Goal: Contribute content: Add original content to the website for others to see

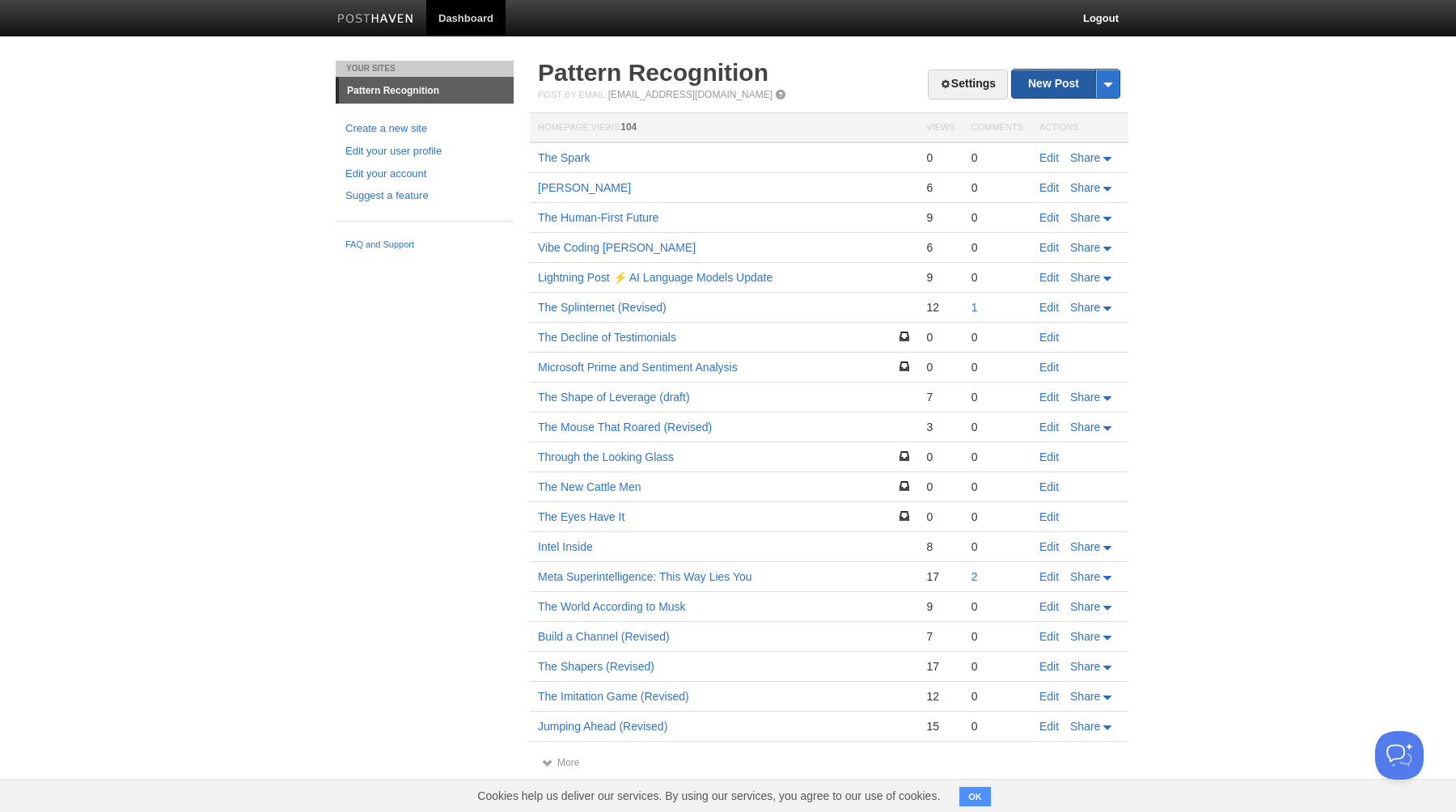
click at [1049, 81] on link "New Post" at bounding box center [1065, 83] width 107 height 28
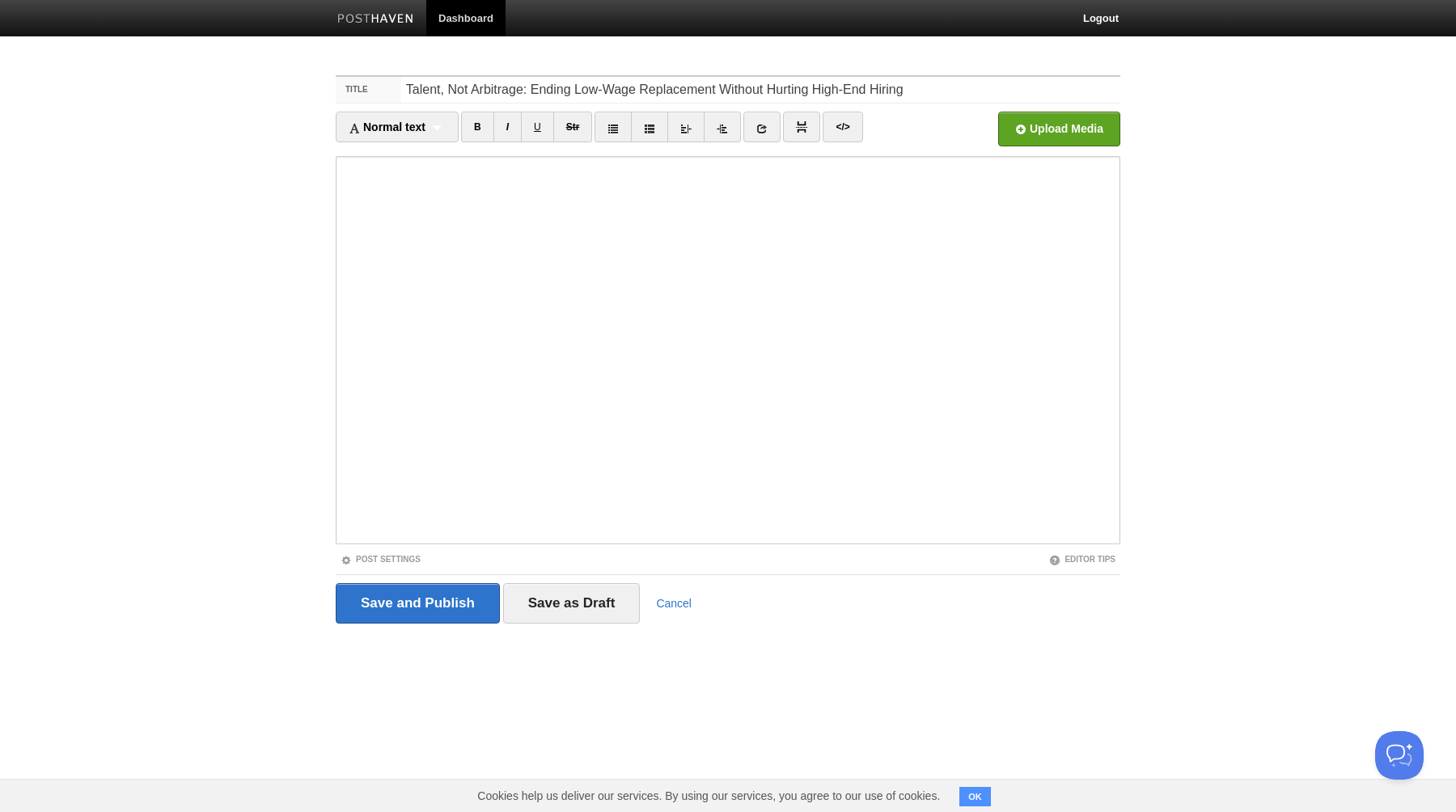
type input "Talent, Not Arbitrage: Ending Low‑Wage Replacement Without Hurting High‑End Hir…"
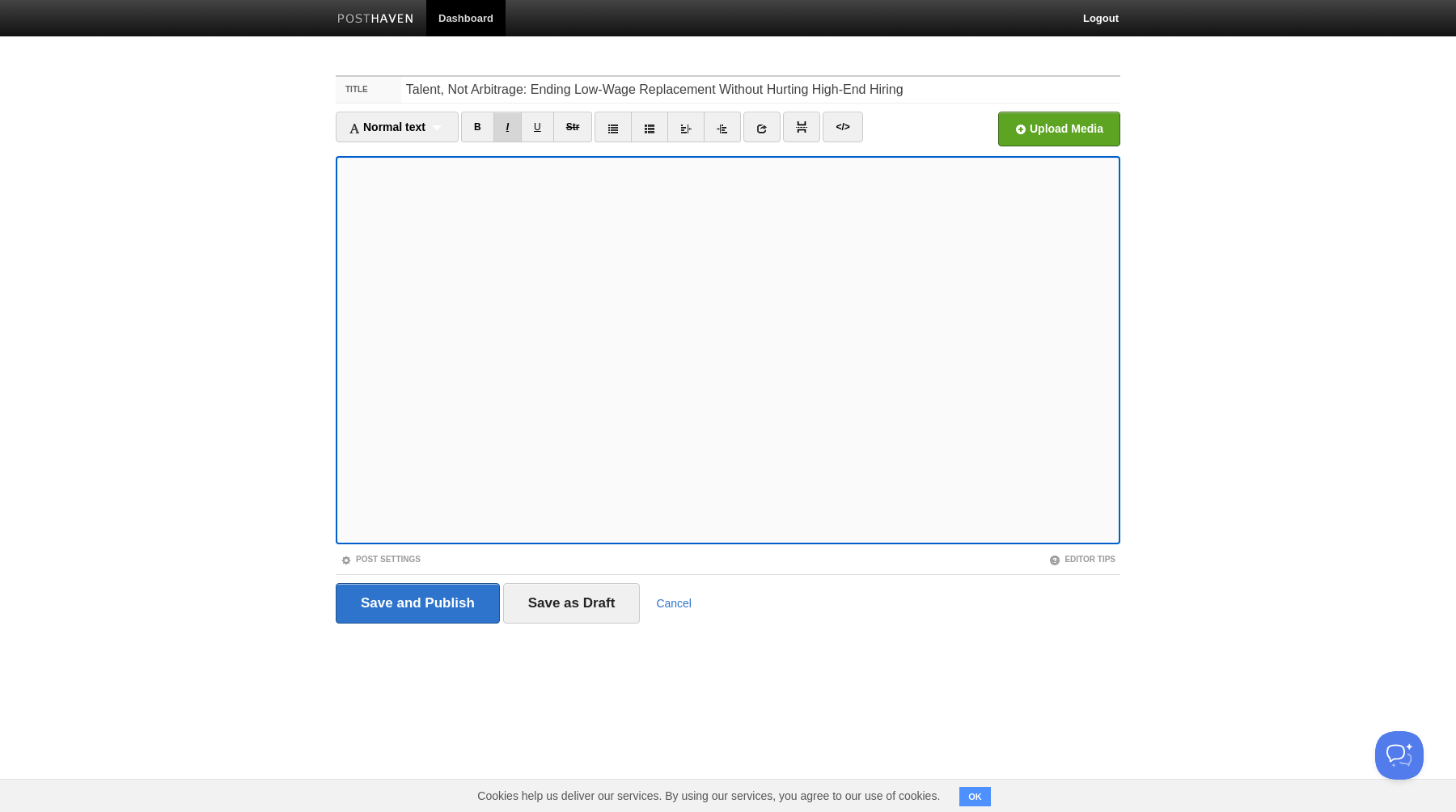
click at [514, 121] on link "I" at bounding box center [507, 127] width 28 height 31
click at [417, 606] on input "Save and Publish" at bounding box center [418, 603] width 164 height 40
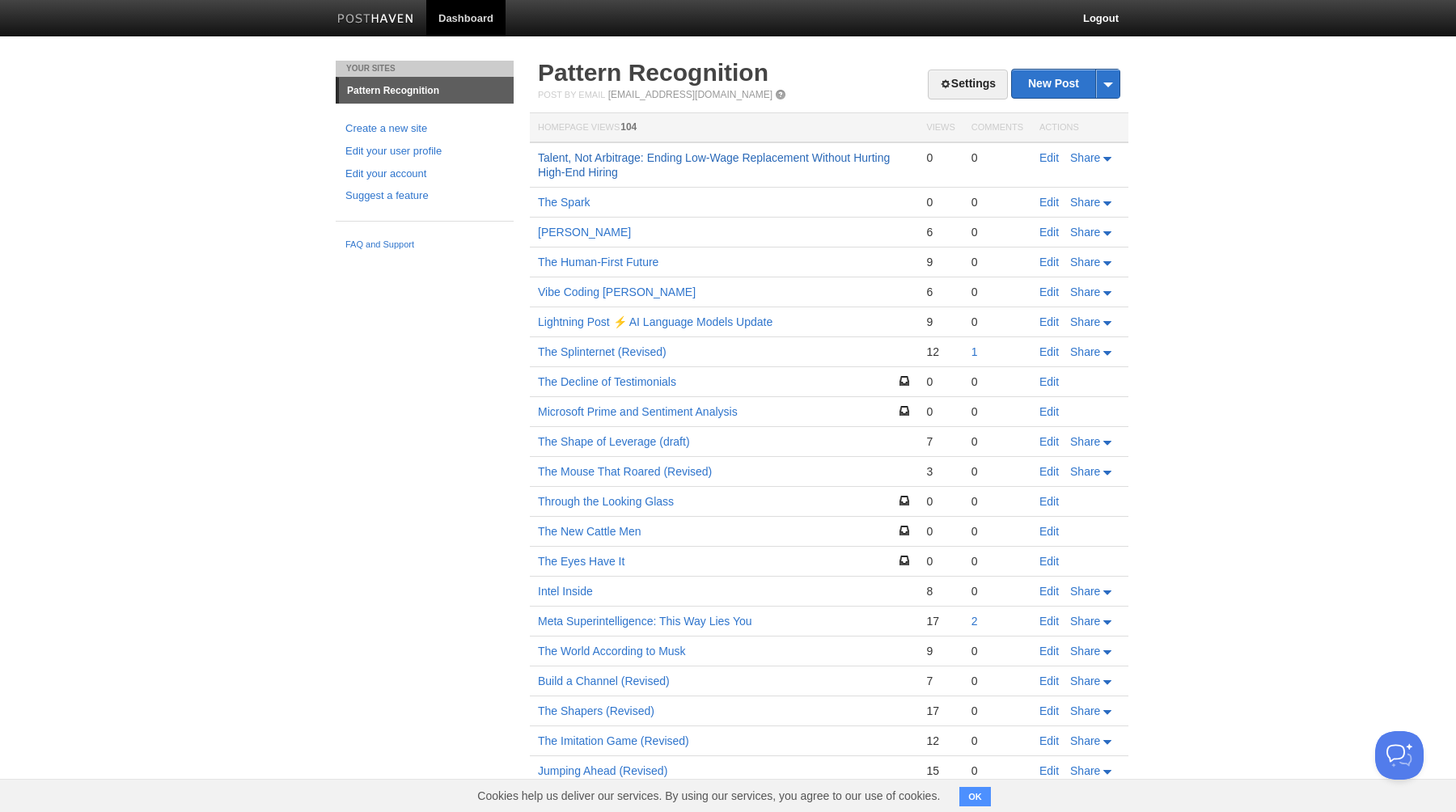
click at [792, 156] on link "Talent, Not Arbitrage: Ending Low‑Wage Replacement Without Hurting High‑End Hir…" at bounding box center [713, 165] width 352 height 27
click at [1049, 158] on link "Edit" at bounding box center [1049, 157] width 20 height 13
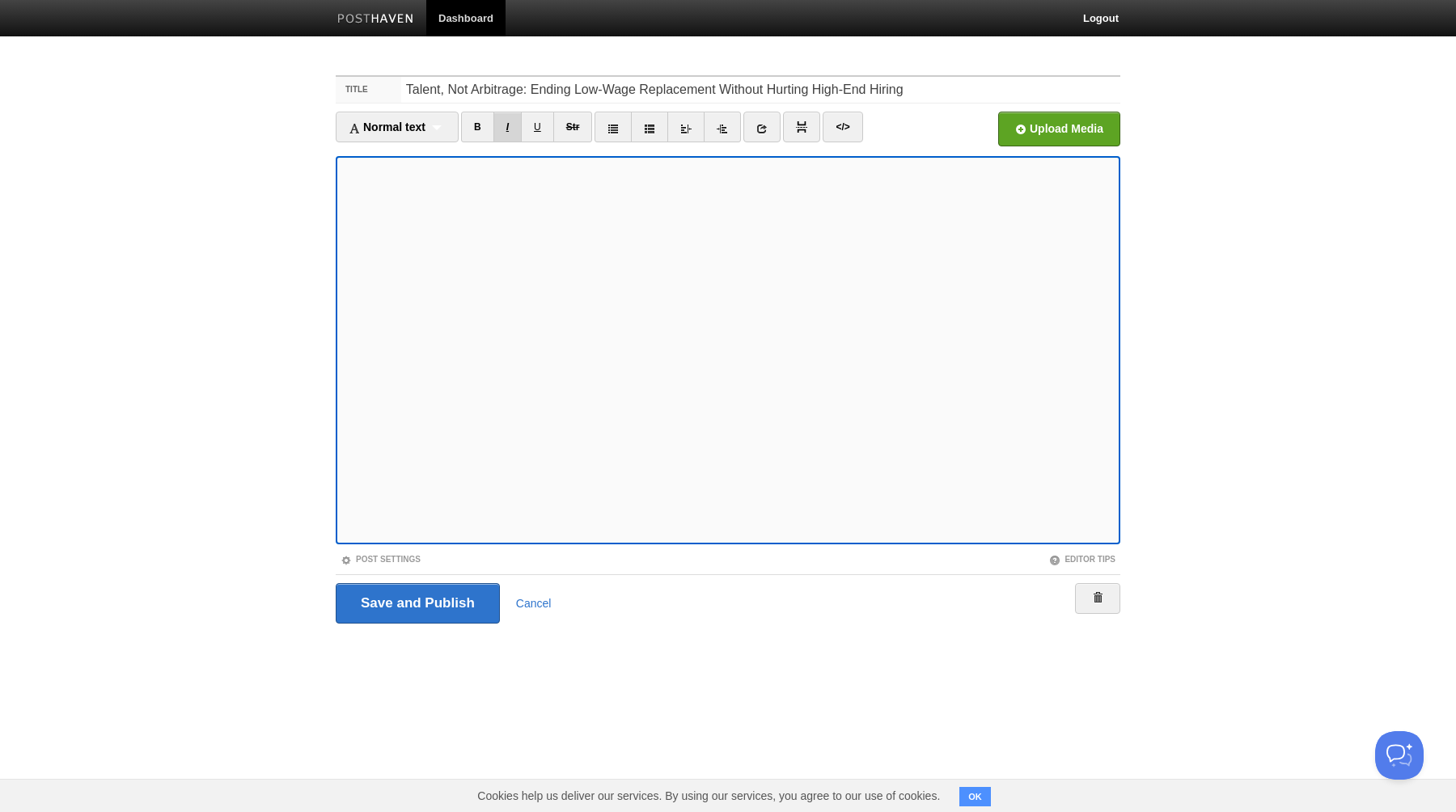
click at [508, 129] on link "I" at bounding box center [507, 127] width 28 height 31
click at [513, 125] on link "I" at bounding box center [507, 127] width 28 height 31
click at [510, 126] on link "I" at bounding box center [507, 127] width 28 height 31
click at [410, 601] on input "Save and Publish" at bounding box center [418, 603] width 164 height 40
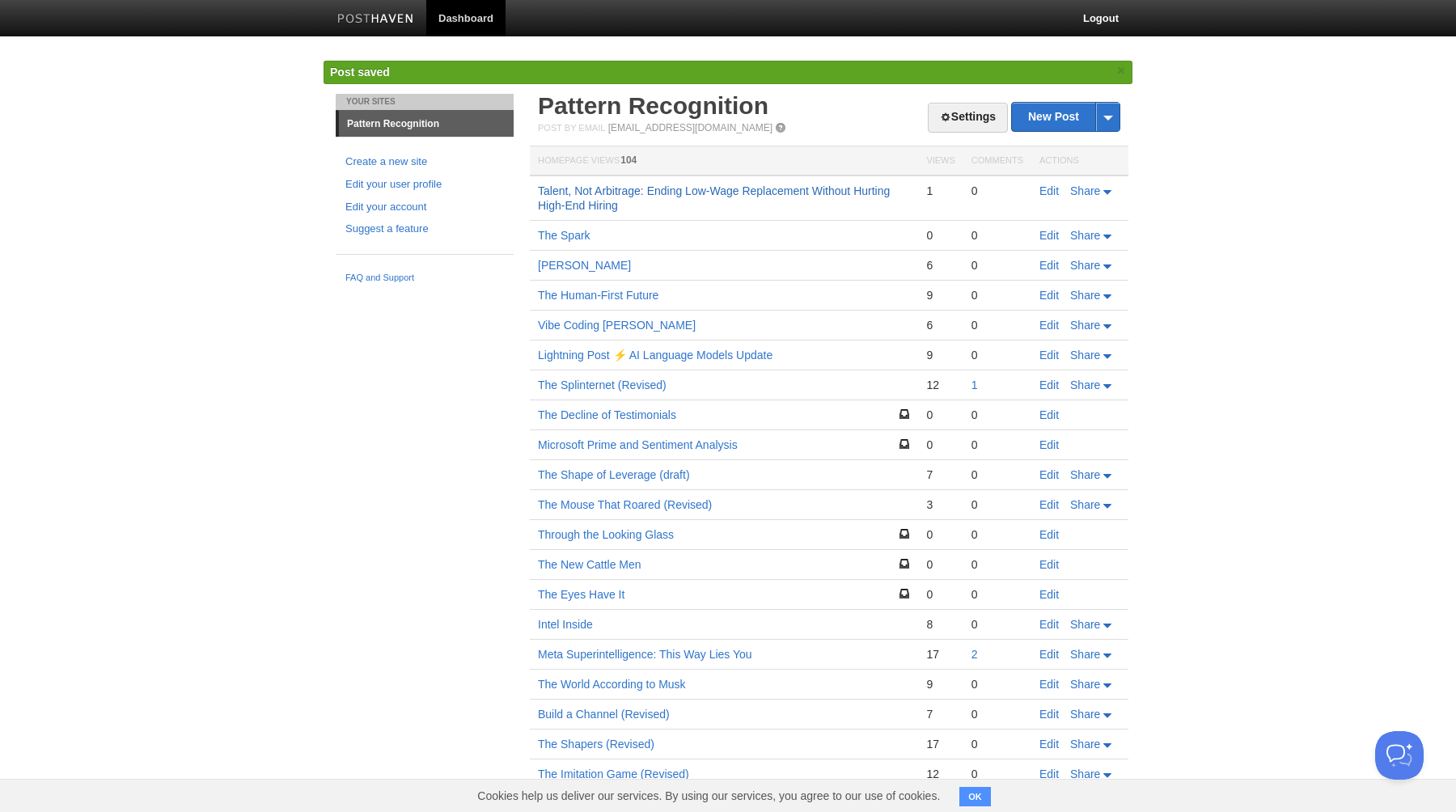
click at [597, 199] on link "Talent, Not Arbitrage: Ending Low‑Wage Replacement Without Hurting High‑End Hir…" at bounding box center [713, 198] width 352 height 27
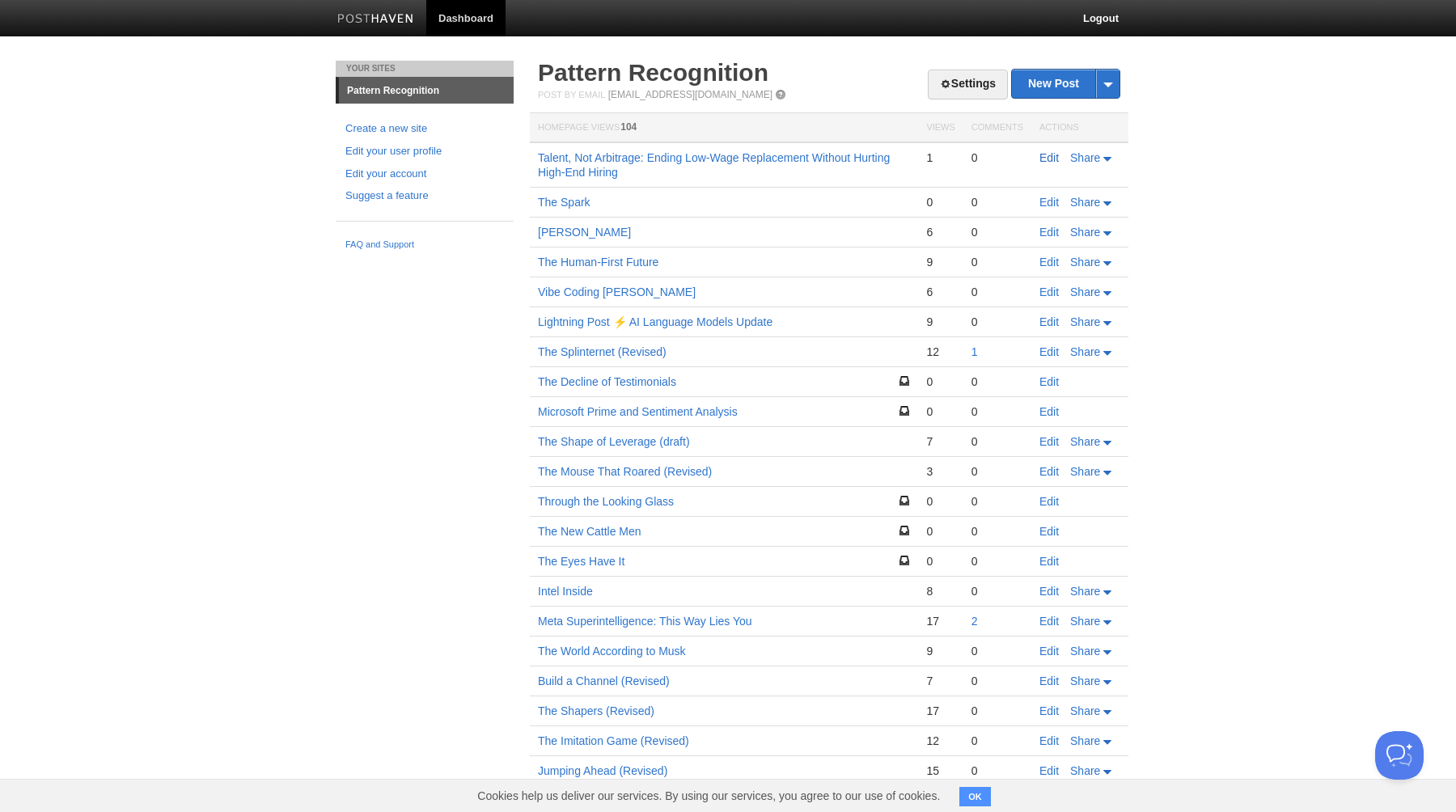
click at [1045, 161] on link "Edit" at bounding box center [1049, 157] width 20 height 13
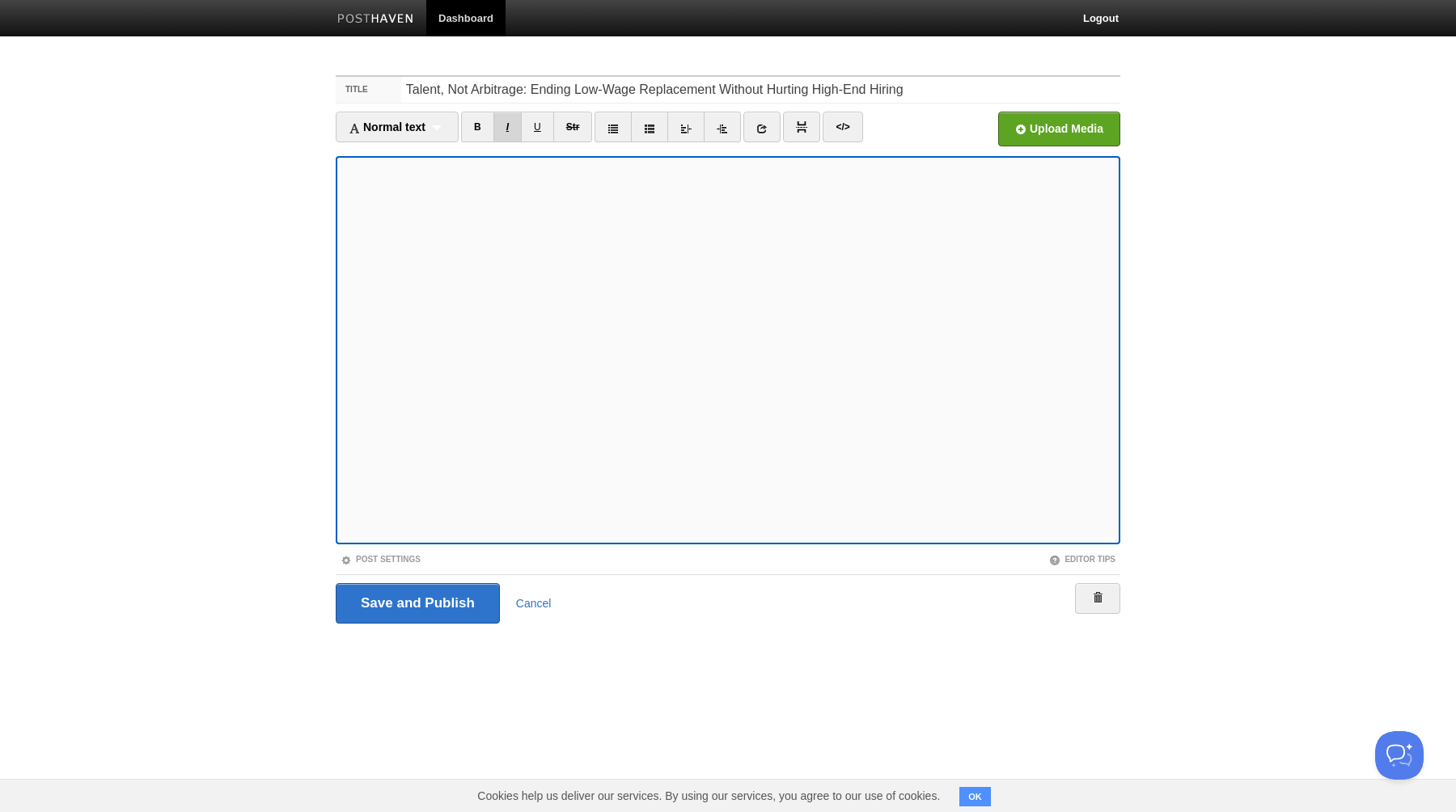
click at [512, 131] on link "I" at bounding box center [507, 127] width 28 height 31
click at [420, 607] on input "Save and Publish" at bounding box center [418, 603] width 164 height 40
